Goal: Task Accomplishment & Management: Use online tool/utility

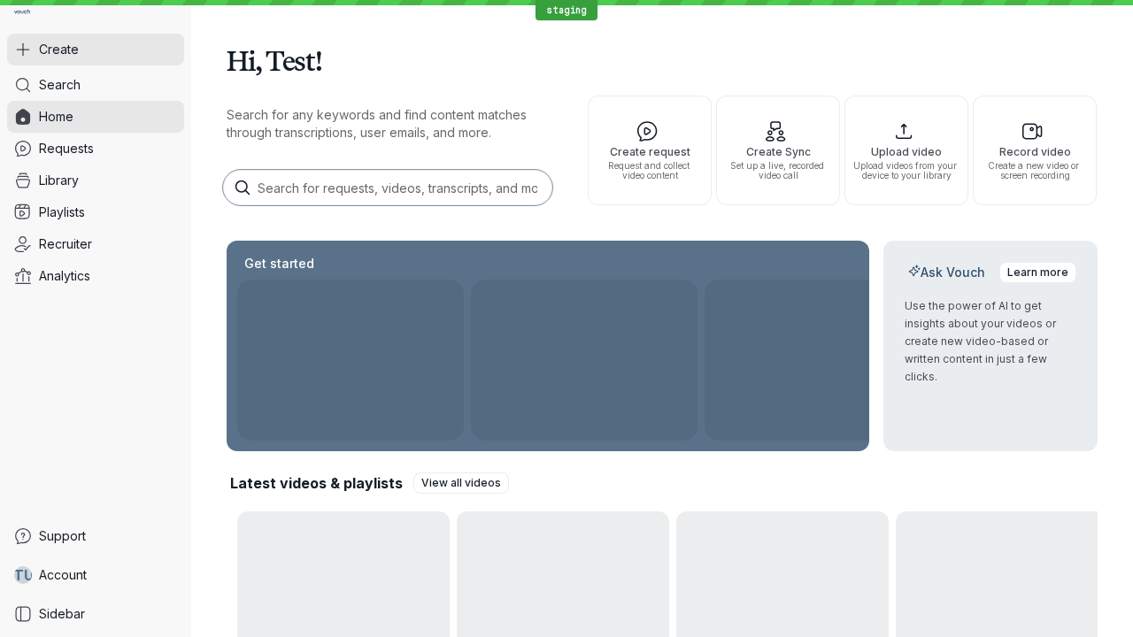
click at [96, 50] on button "Create" at bounding box center [95, 50] width 177 height 32
